Goal: Task Accomplishment & Management: Complete application form

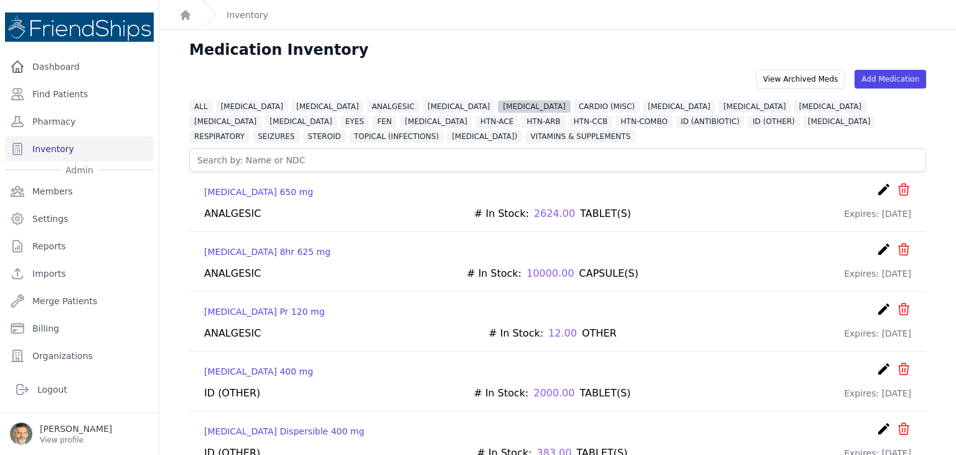
click at [498, 105] on span "[MEDICAL_DATA]" at bounding box center [534, 106] width 72 height 12
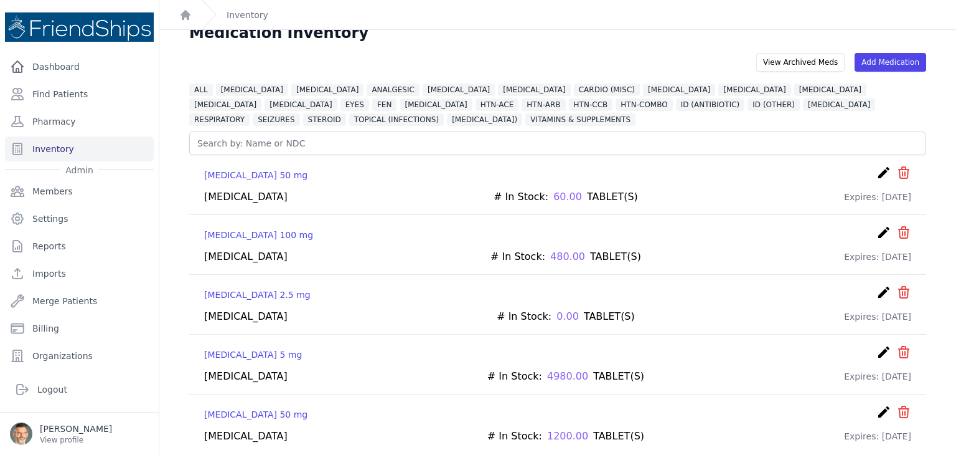
scroll to position [30, 0]
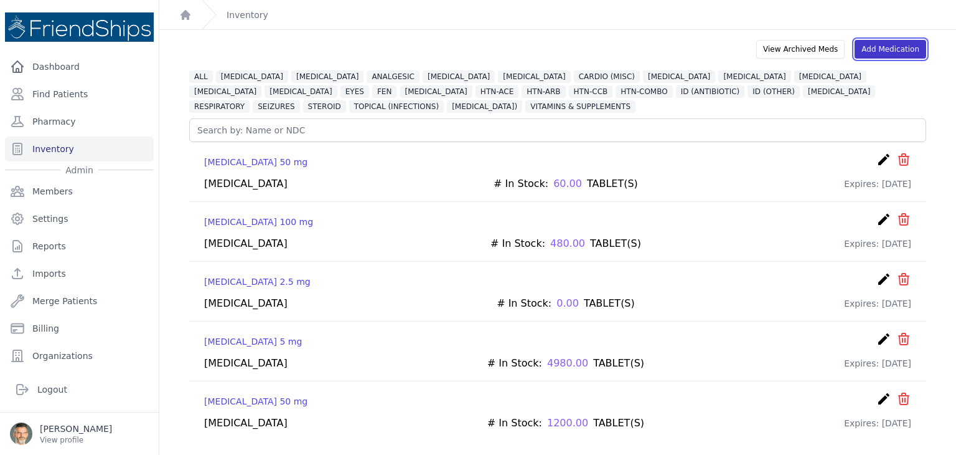
click at [894, 45] on link "Add Medication" at bounding box center [891, 49] width 72 height 19
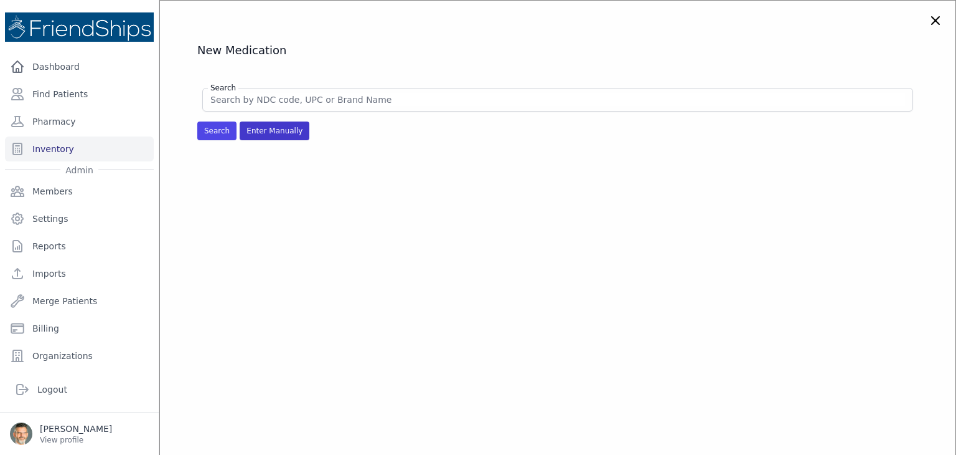
click at [285, 135] on span "Enter Manually" at bounding box center [275, 130] width 70 height 19
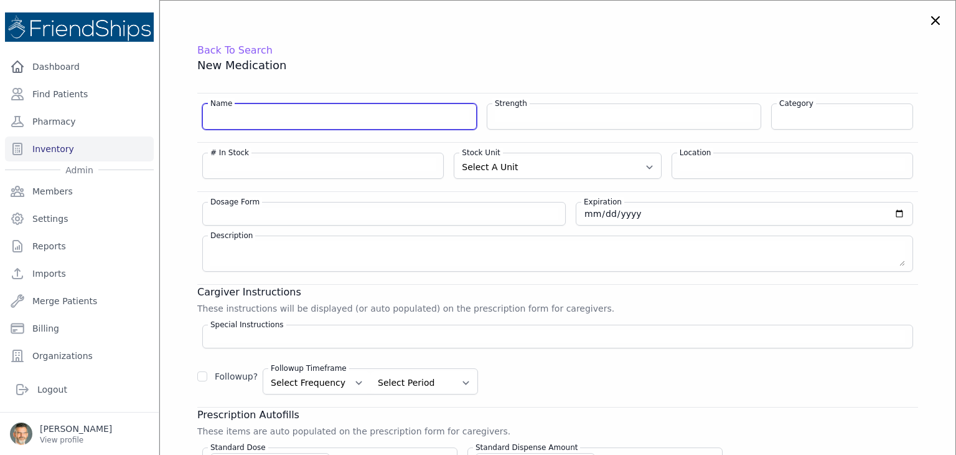
click at [249, 118] on input "Name" at bounding box center [339, 115] width 258 height 12
type input "[MEDICAL_DATA]"
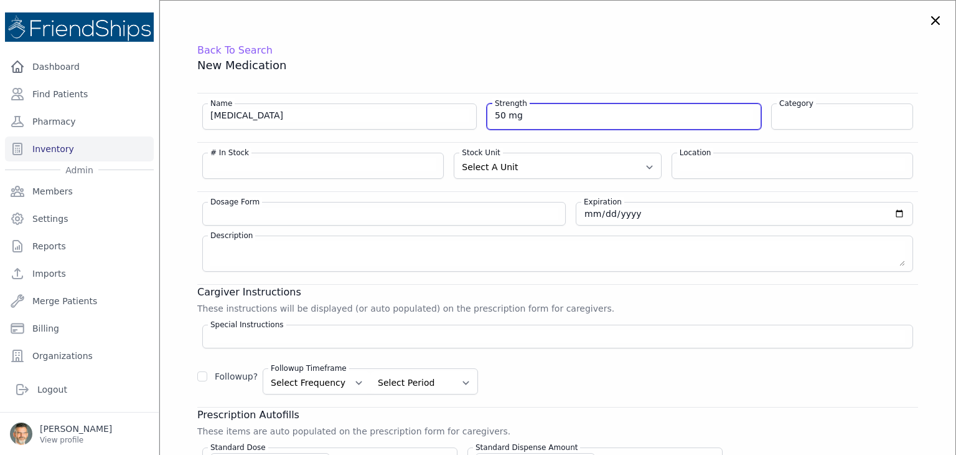
type input "50 mg"
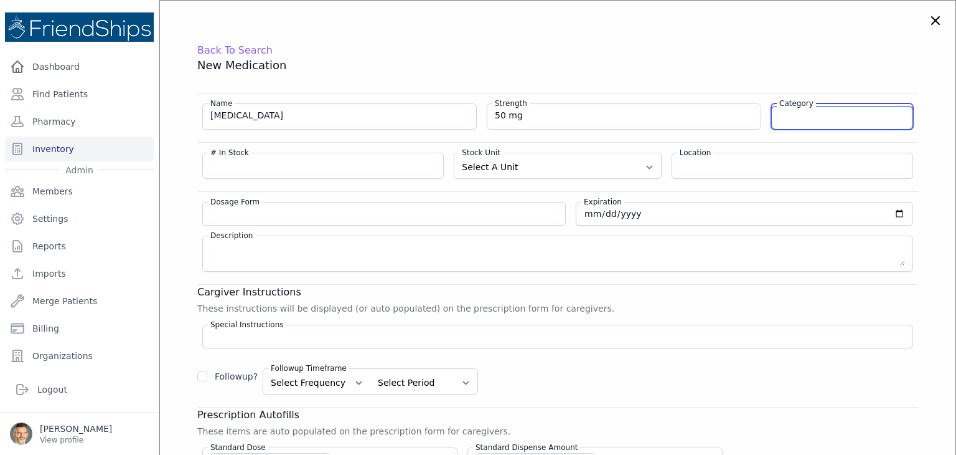
click at [836, 118] on input "Category" at bounding box center [842, 117] width 141 height 22
type input "[MEDICAL_DATA]"
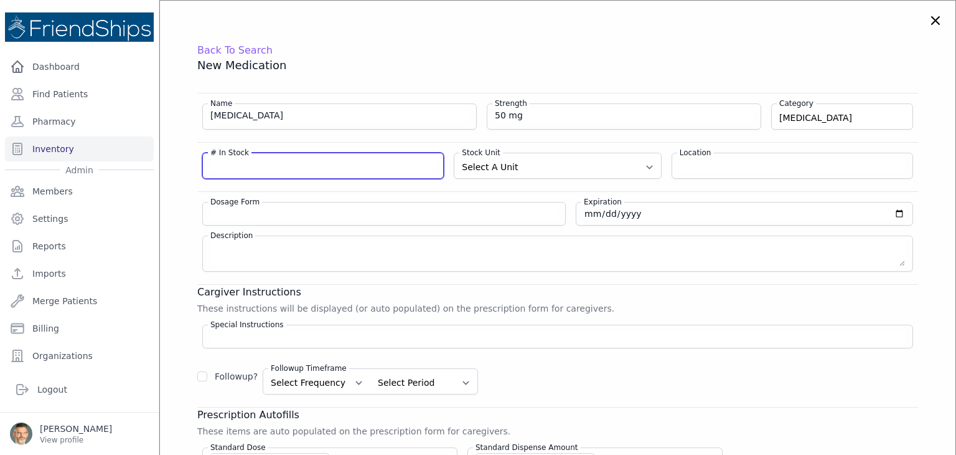
click at [237, 168] on input "# In Stock" at bounding box center [322, 164] width 225 height 12
type input "100"
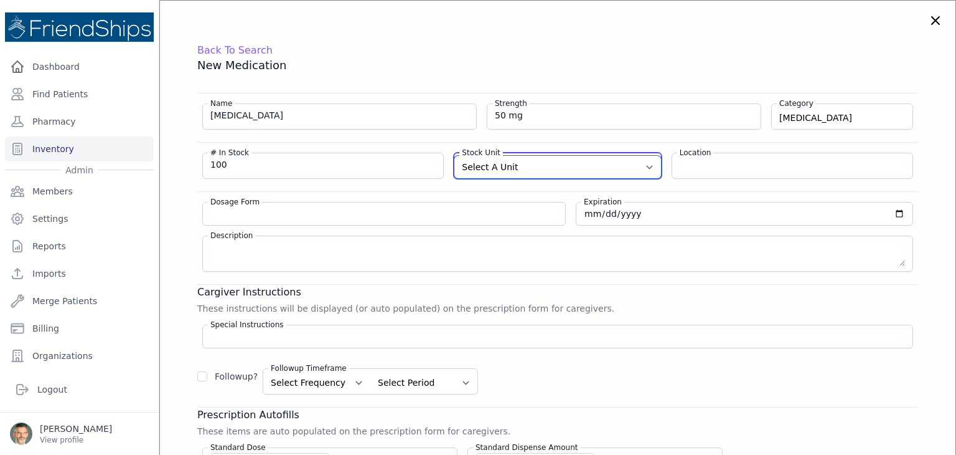
click at [500, 169] on select "Select A Unit CAPSULE(S) TABLET(S) BOTTLE(S) VIAL(S) ML(S) BOX(ES) PACK(S) OTHER" at bounding box center [558, 167] width 206 height 22
select select "TABLET(S)"
click at [455, 156] on select "Select A Unit CAPSULE(S) TABLET(S) BOTTLE(S) VIAL(S) ML(S) BOX(ES) PACK(S) OTHER" at bounding box center [558, 167] width 206 height 22
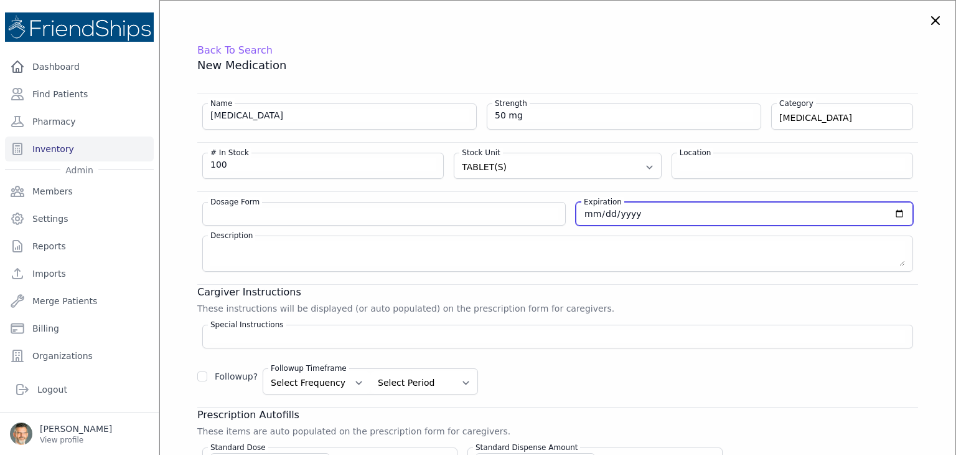
click at [584, 214] on input "date" at bounding box center [744, 213] width 321 height 12
type input "[DATE]"
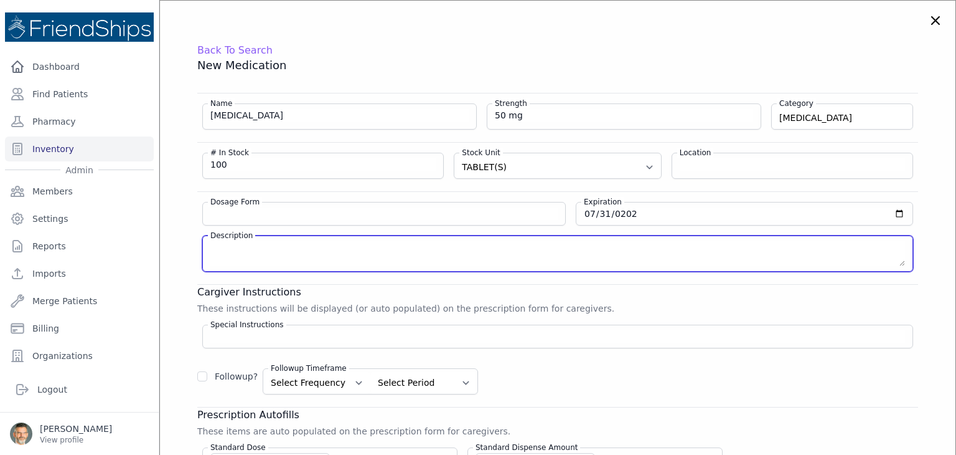
click at [695, 250] on textarea "Description" at bounding box center [557, 253] width 695 height 25
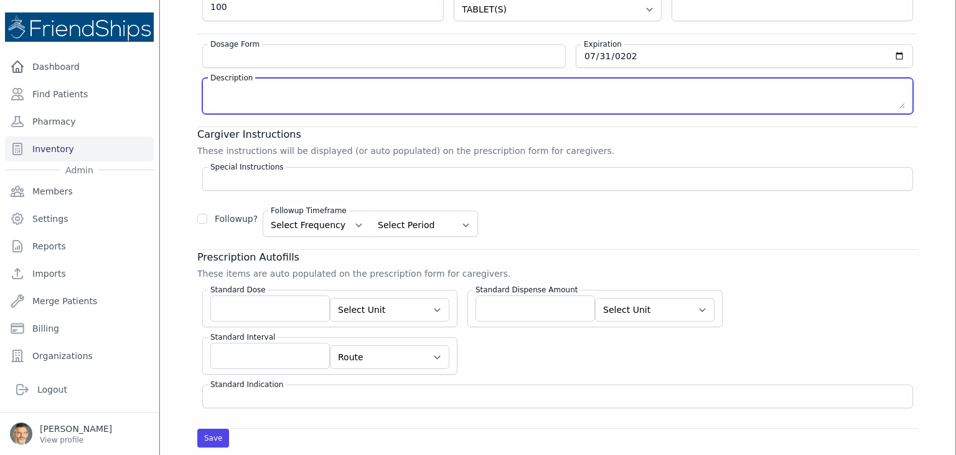
scroll to position [217, 0]
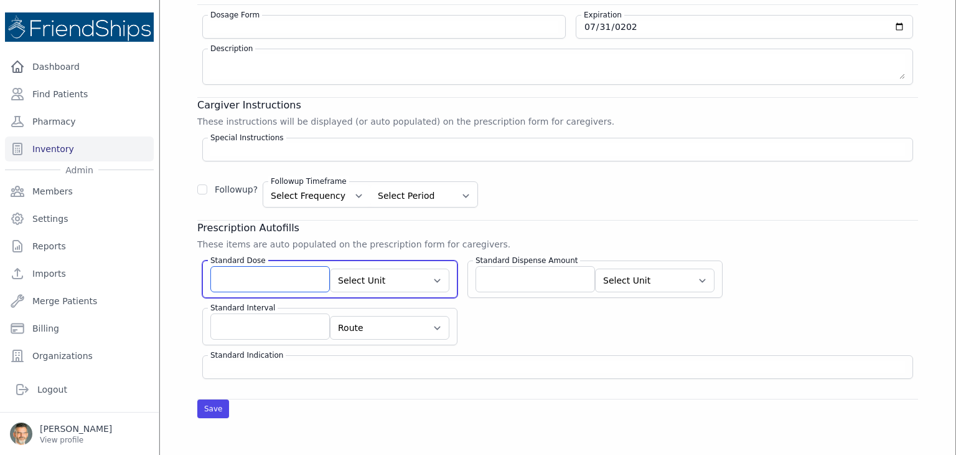
click at [250, 276] on input "Standard Dose" at bounding box center [270, 279] width 120 height 26
type input "1"
click at [399, 275] on select "Select Unit CAPSULE(S) TABLET(S) BOTTLE(S) VIAL(S) ML(S) BOX(ES) PACK(S) OTHER" at bounding box center [390, 280] width 120 height 24
select select "TABLET(S)"
click at [330, 268] on select "Select Unit CAPSULE(S) TABLET(S) BOTTLE(S) VIAL(S) ML(S) BOX(ES) PACK(S) OTHER" at bounding box center [390, 280] width 120 height 24
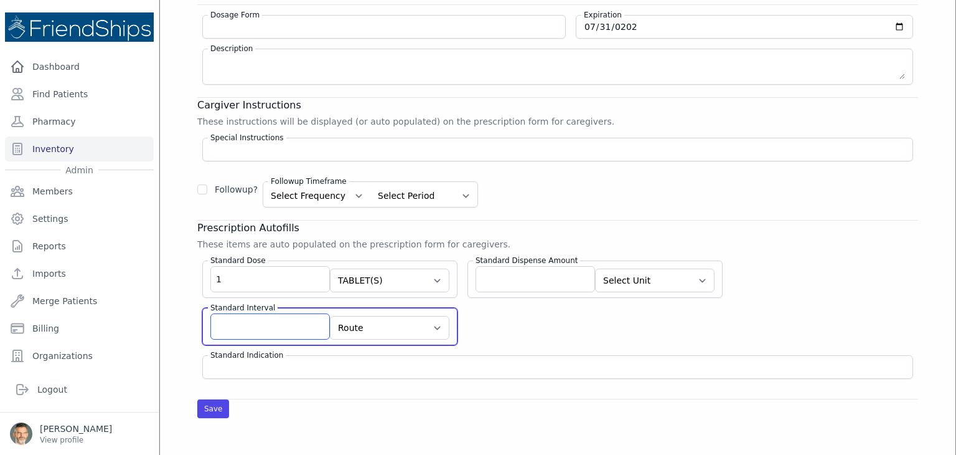
click at [294, 324] on input "Standard Interval" at bounding box center [270, 326] width 120 height 26
type input "qd"
click at [384, 324] on select "Route AU BUC IJ IM [MEDICAL_DATA] IP IR IT IU IV IVES NAS NEB OU OD OS PAR PO P…" at bounding box center [390, 328] width 120 height 24
select select "PO"
click at [330, 316] on select "Route AU BUC IJ IM [MEDICAL_DATA] IP IR IT IU IV IVES NAS NEB OU OD OS PAR PO P…" at bounding box center [390, 328] width 120 height 24
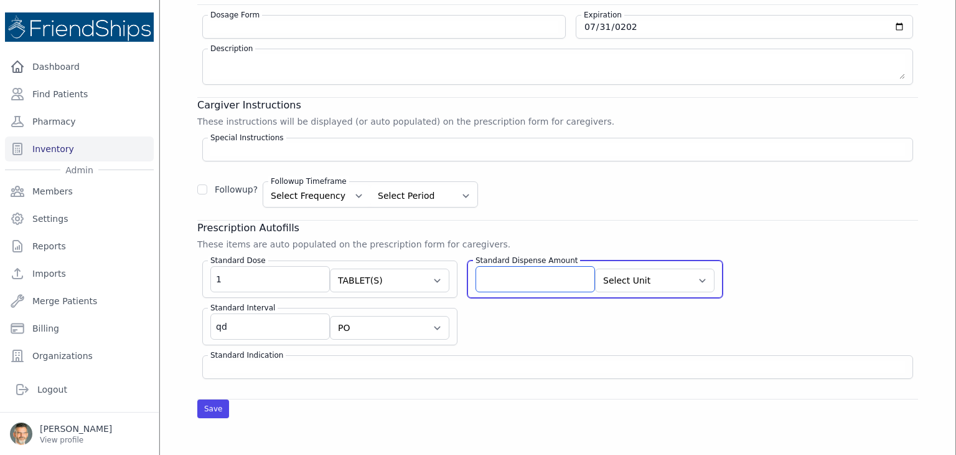
click at [486, 275] on input "Standard Dispense Amount" at bounding box center [536, 279] width 120 height 26
type input "100"
click at [607, 273] on select "Select Unit CAPSULE(S) TABLET(S) BOTTLE(S) VIAL(S) ML(S) BOX(ES) PACK(S) OTHER" at bounding box center [655, 280] width 120 height 24
select select "TABLET(S)"
click at [595, 268] on select "Select Unit CAPSULE(S) TABLET(S) BOTTLE(S) VIAL(S) ML(S) BOX(ES) PACK(S) OTHER" at bounding box center [655, 280] width 120 height 24
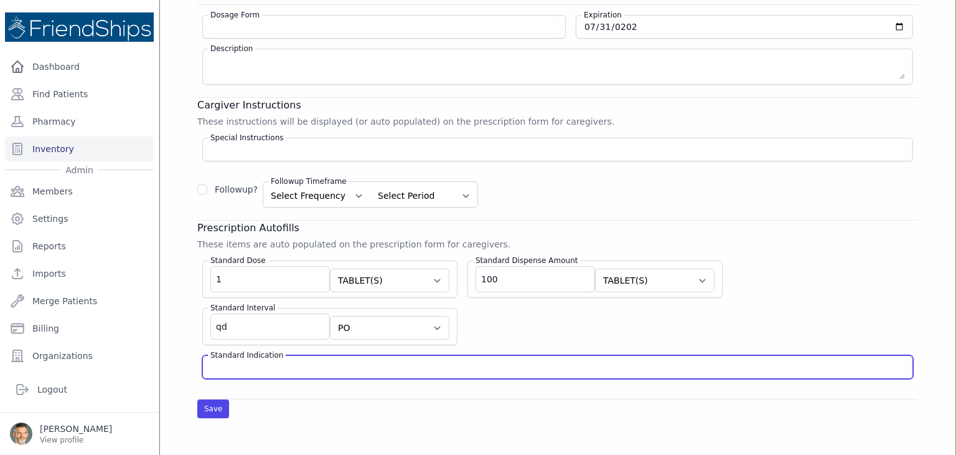
click at [224, 365] on input "Standard Indication" at bounding box center [557, 367] width 695 height 12
type input "[MEDICAL_DATA]"
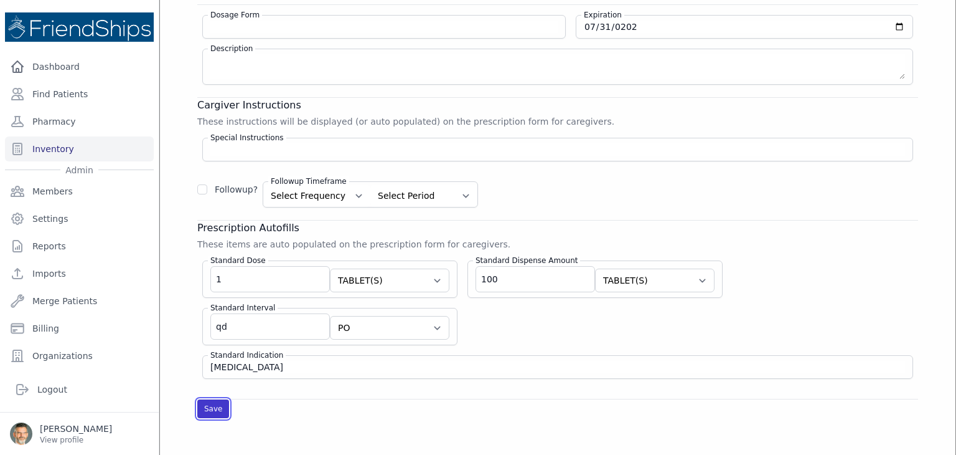
click at [212, 402] on button "Save" at bounding box center [213, 408] width 32 height 19
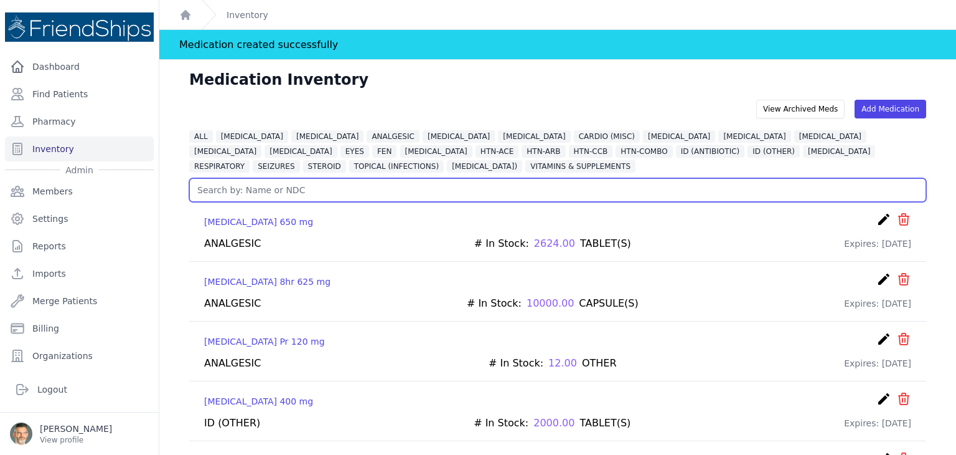
drag, startPoint x: 259, startPoint y: 196, endPoint x: 252, endPoint y: 190, distance: 9.3
click at [256, 192] on input "text" at bounding box center [557, 190] width 737 height 24
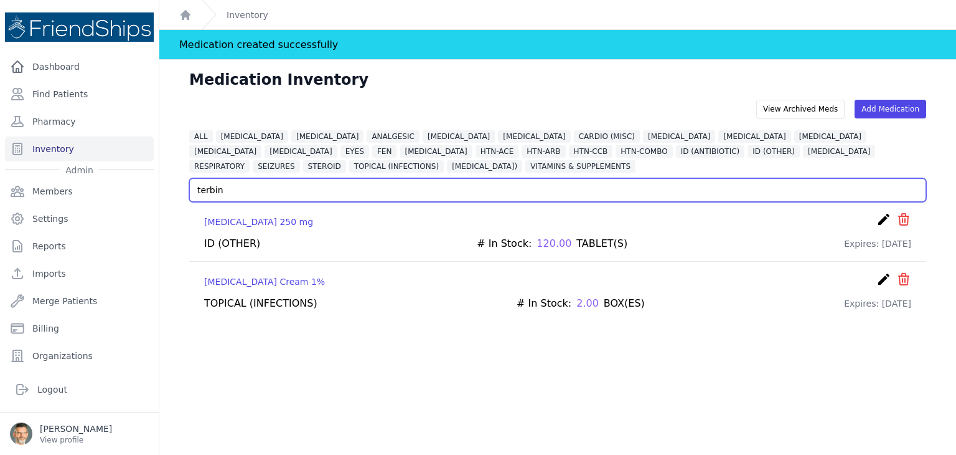
type input "terbin"
